Goal: Task Accomplishment & Management: Complete application form

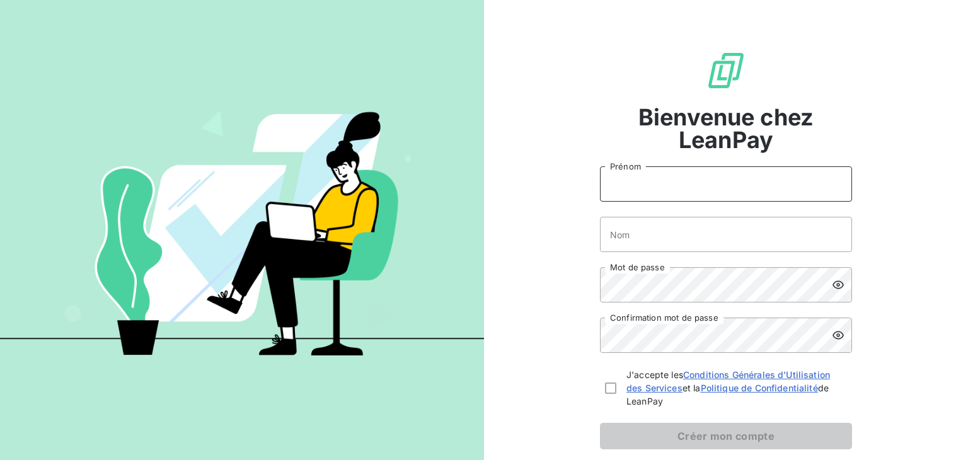
click at [637, 183] on input "Prénom" at bounding box center [726, 183] width 252 height 35
type input "[PERSON_NAME]"
click at [616, 234] on input "Nom" at bounding box center [726, 234] width 252 height 35
type input "Cuvillier"
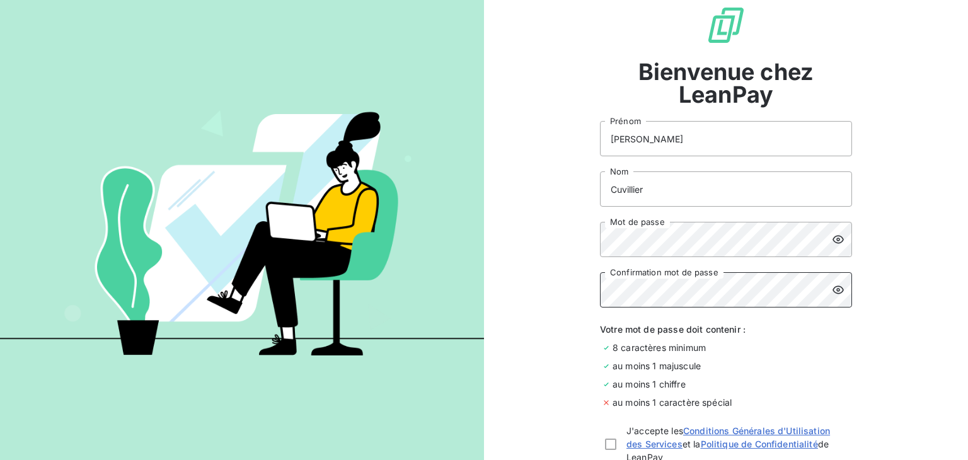
scroll to position [63, 0]
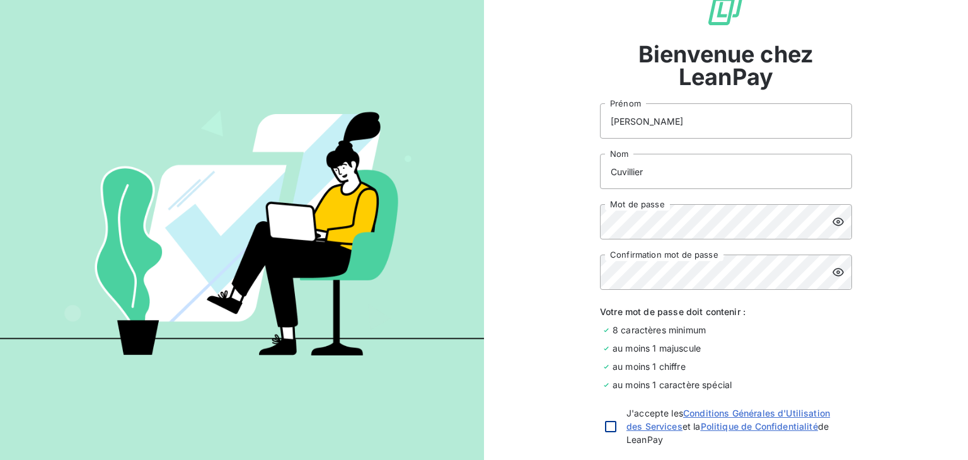
click at [608, 427] on div at bounding box center [610, 426] width 11 height 11
checkbox input "true"
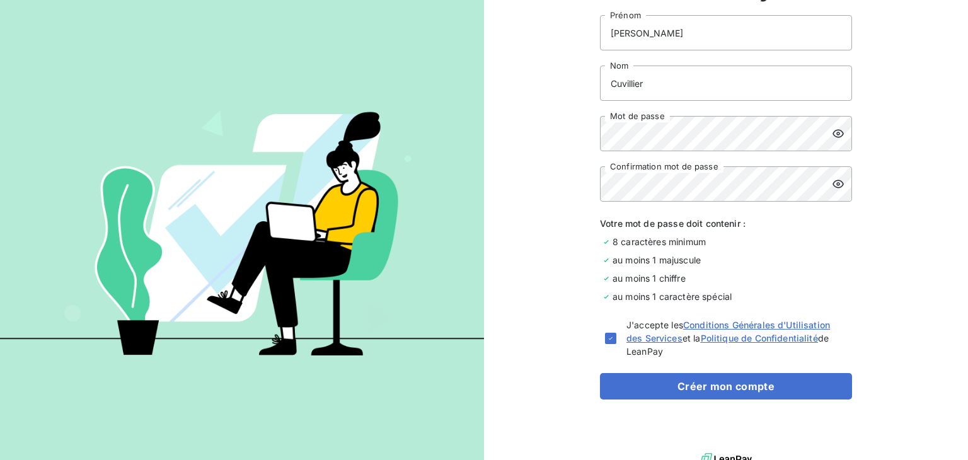
scroll to position [165, 0]
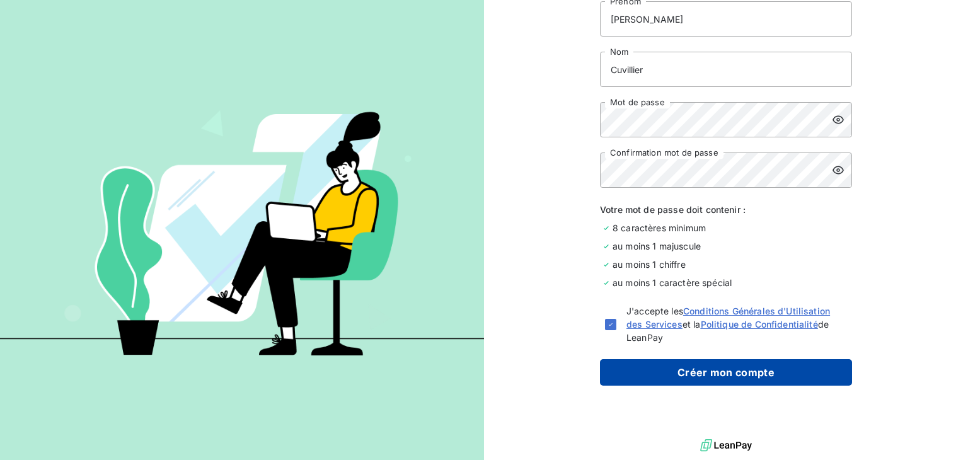
click at [726, 369] on button "Créer mon compte" at bounding box center [726, 372] width 252 height 26
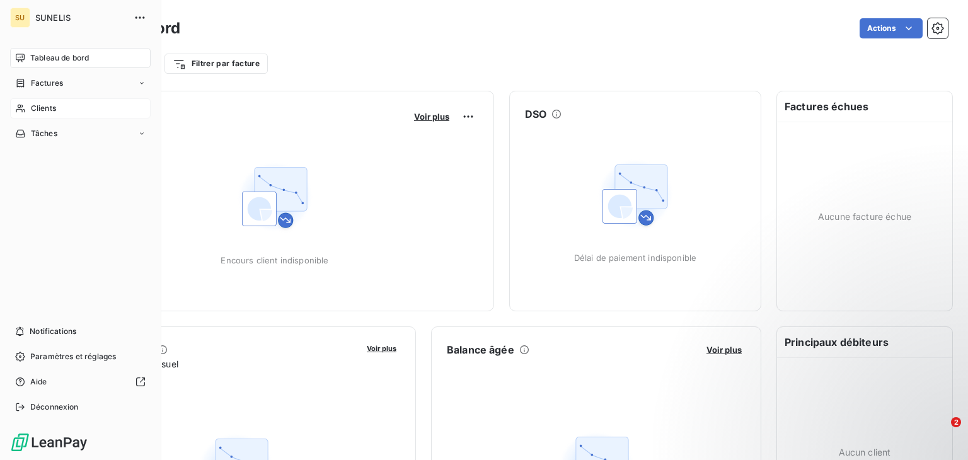
click at [35, 111] on span "Clients" at bounding box center [43, 108] width 25 height 11
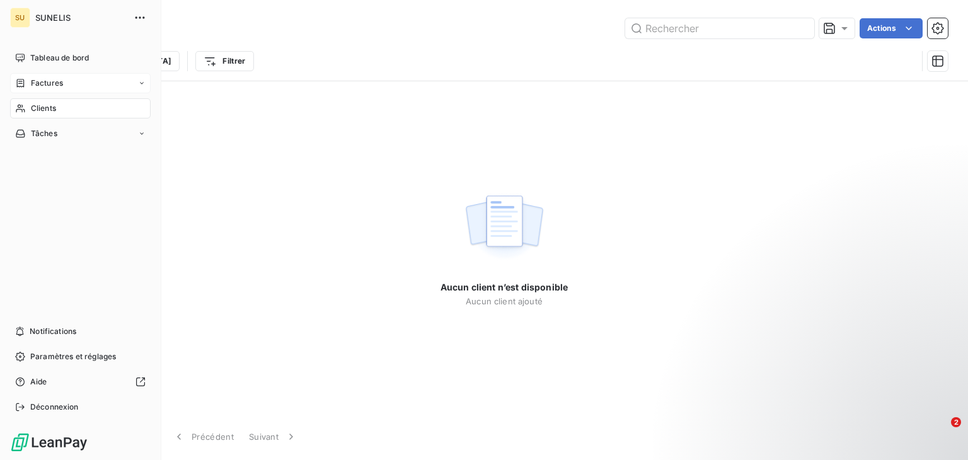
click at [39, 83] on span "Factures" at bounding box center [47, 83] width 32 height 11
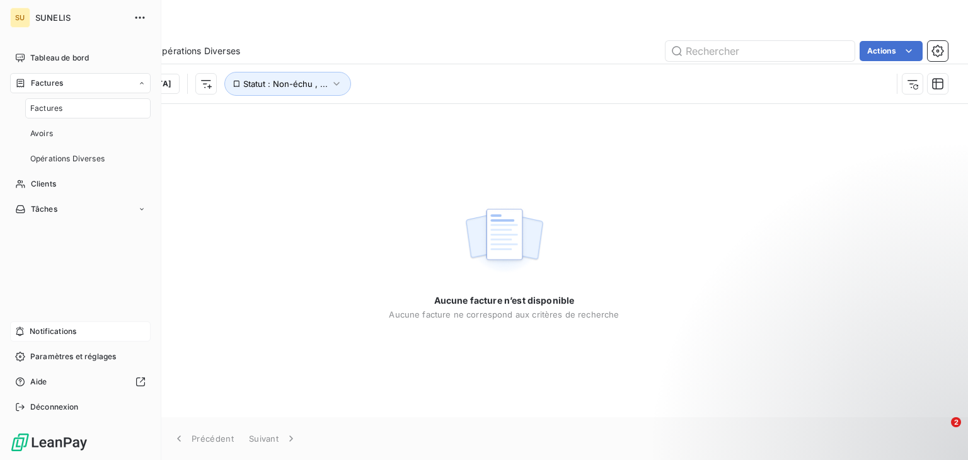
click at [52, 332] on span "Notifications" at bounding box center [53, 331] width 47 height 11
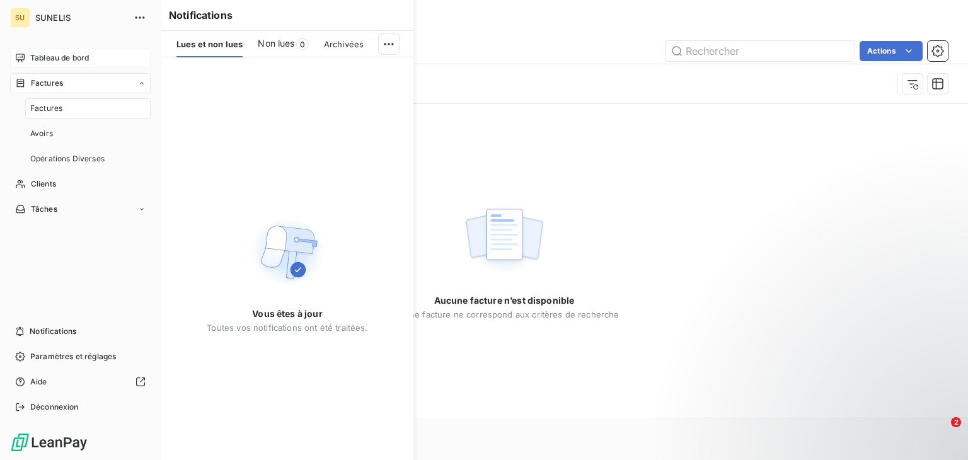
click at [42, 59] on span "Tableau de bord" at bounding box center [59, 57] width 59 height 11
